Goal: Transaction & Acquisition: Obtain resource

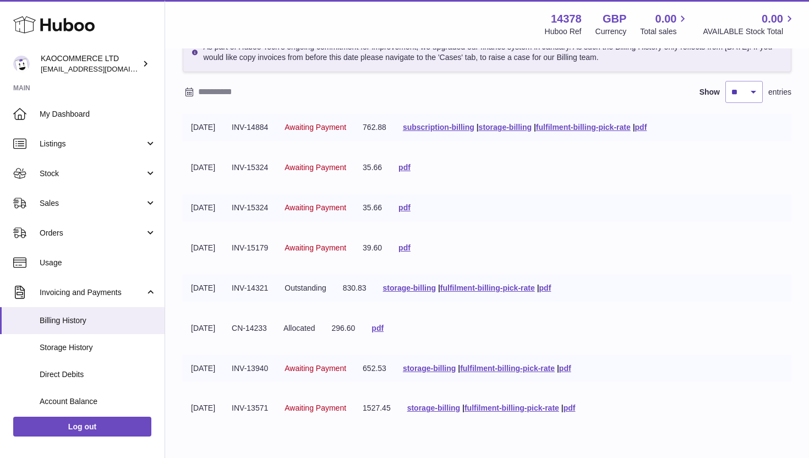
scroll to position [73, 0]
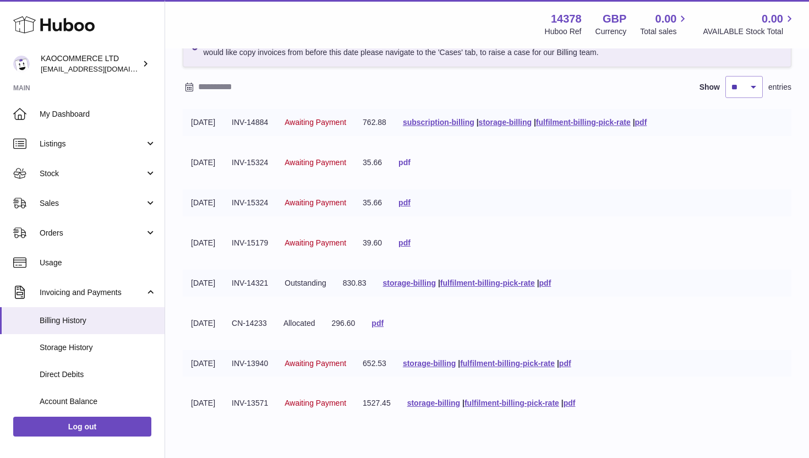
click at [411, 165] on link "pdf" at bounding box center [405, 162] width 12 height 9
click at [411, 203] on link "pdf" at bounding box center [405, 202] width 12 height 9
click at [411, 242] on link "pdf" at bounding box center [405, 242] width 12 height 9
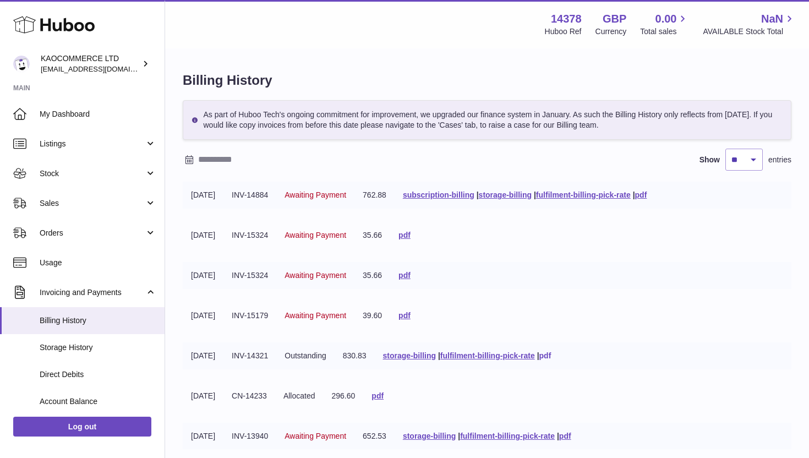
click at [552, 356] on link "pdf" at bounding box center [546, 355] width 12 height 9
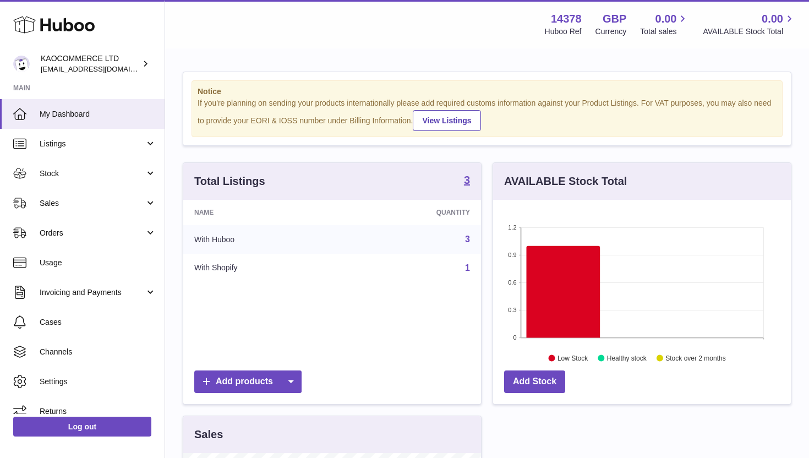
scroll to position [172, 298]
click at [102, 231] on span "Orders" at bounding box center [92, 233] width 105 height 10
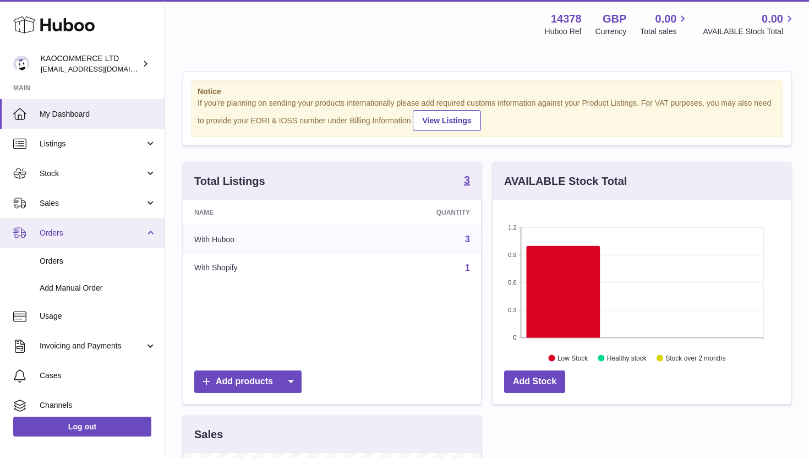
click at [103, 237] on span "Orders" at bounding box center [92, 233] width 105 height 10
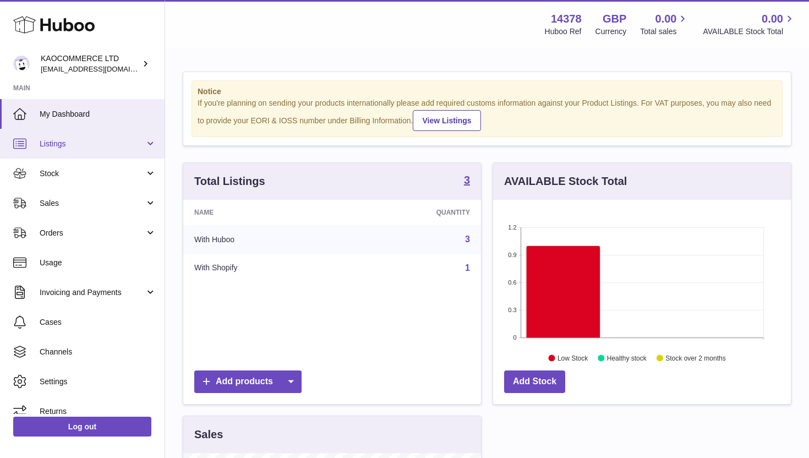
click at [104, 148] on span "Listings" at bounding box center [92, 144] width 105 height 10
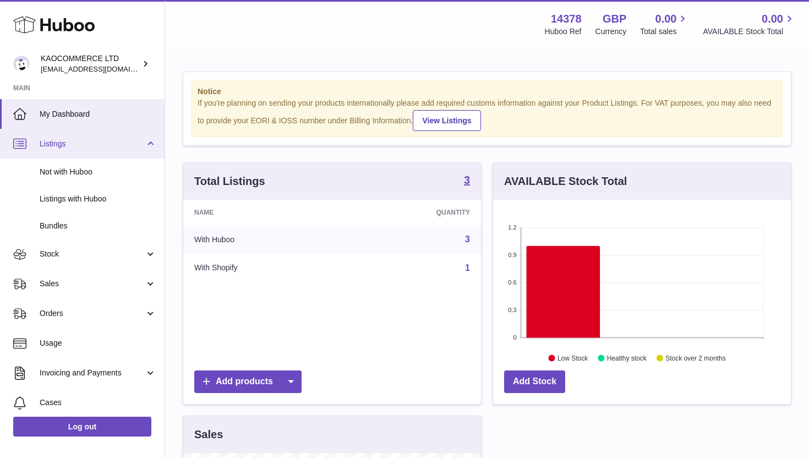
click at [104, 148] on span "Listings" at bounding box center [92, 144] width 105 height 10
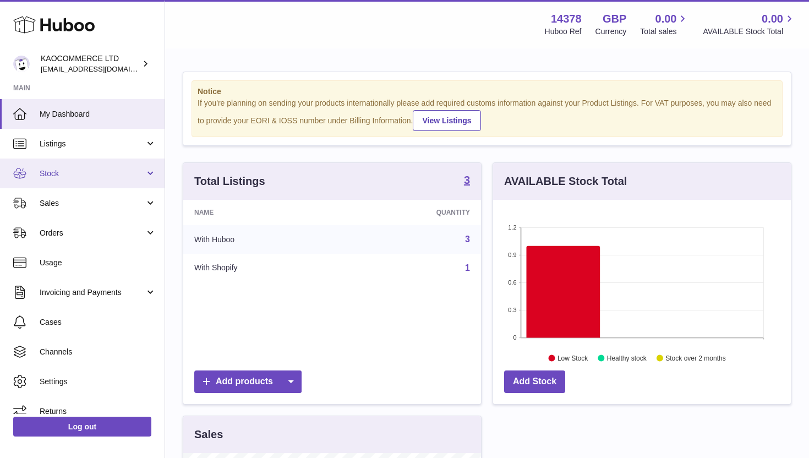
click at [113, 168] on link "Stock" at bounding box center [82, 174] width 165 height 30
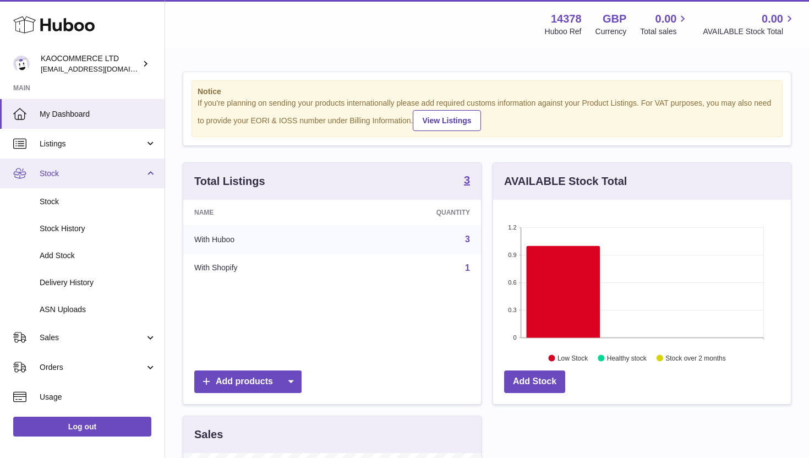
click at [107, 177] on span "Stock" at bounding box center [92, 173] width 105 height 10
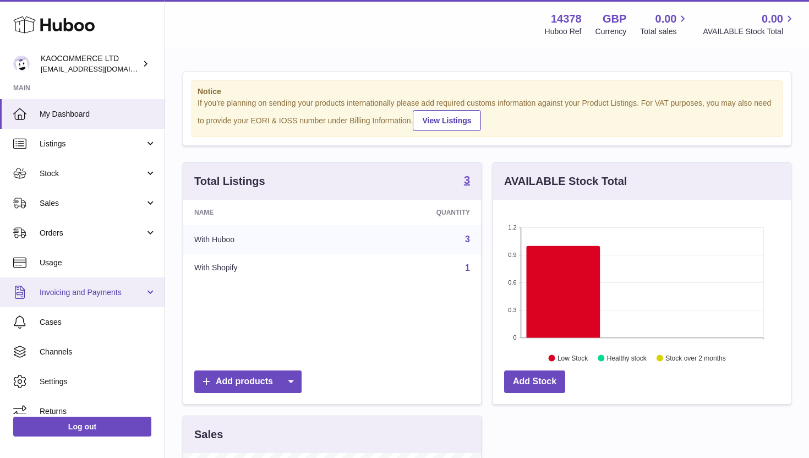
click at [112, 293] on span "Invoicing and Payments" at bounding box center [92, 292] width 105 height 10
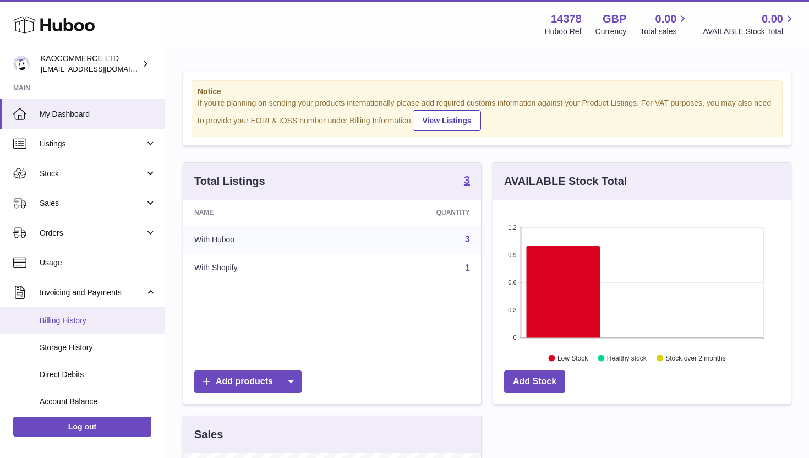
click at [100, 322] on span "Billing History" at bounding box center [98, 320] width 117 height 10
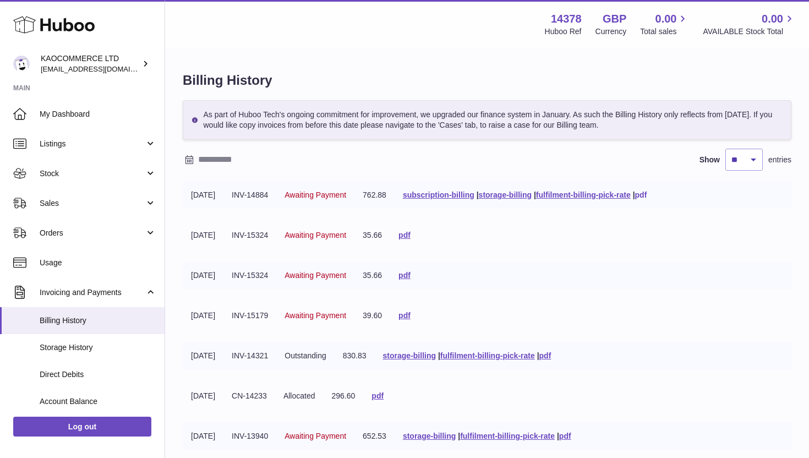
click at [647, 195] on link "pdf" at bounding box center [641, 194] width 12 height 9
